Goal: Navigation & Orientation: Find specific page/section

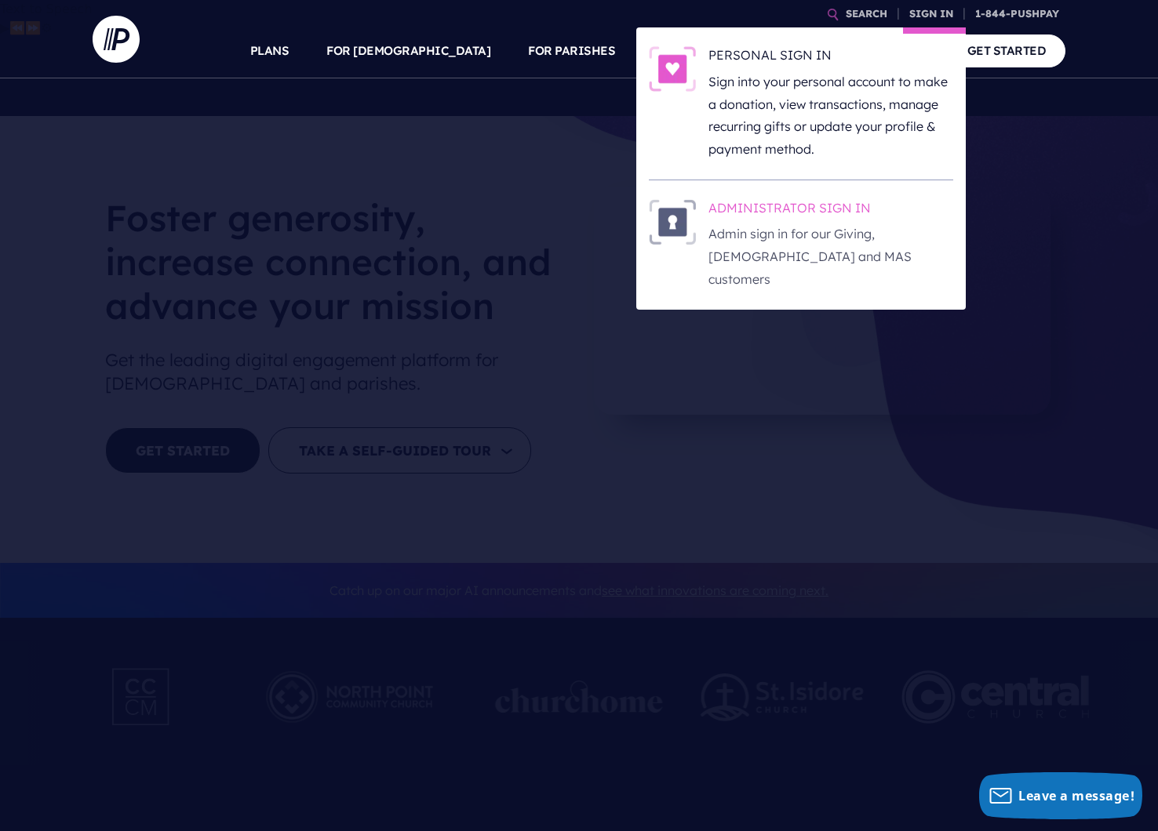
click at [819, 221] on h6 "ADMINISTRATOR SIGN IN" at bounding box center [830, 211] width 245 height 24
click at [860, 246] on p "Admin sign in for our Giving, [DEMOGRAPHIC_DATA] and MAS customers" at bounding box center [830, 256] width 245 height 67
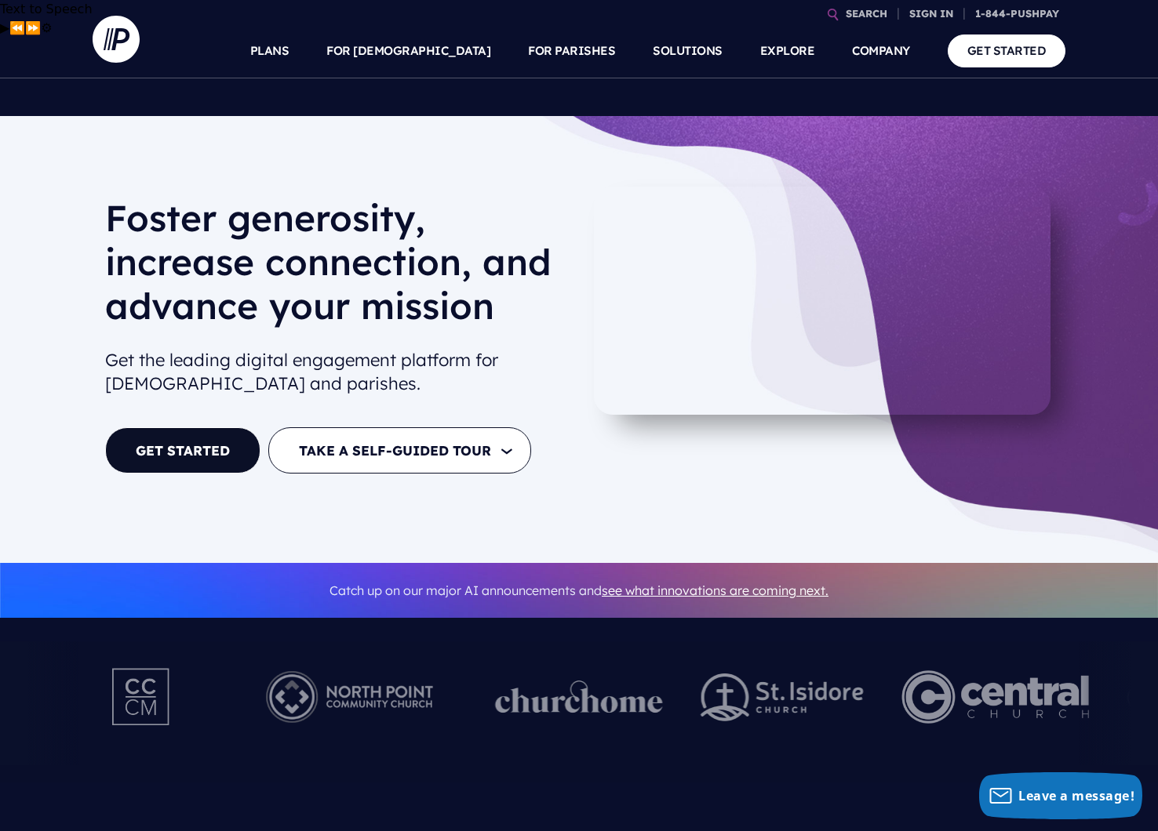
click at [266, 572] on div "Catch up on our major AI announcements and see what innovations are coming next." at bounding box center [579, 591] width 1158 height 56
